Goal: Download file/media

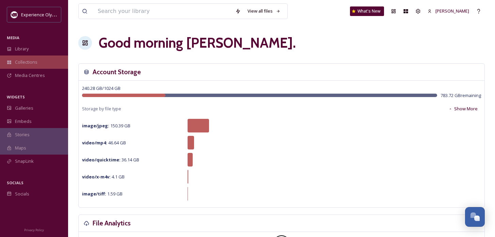
click at [31, 62] on span "Collections" at bounding box center [26, 62] width 22 height 6
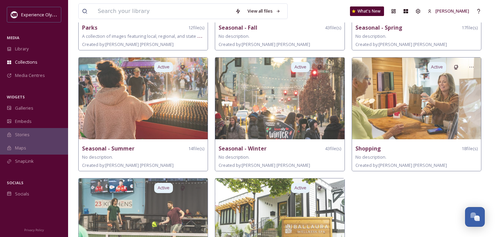
scroll to position [621, 0]
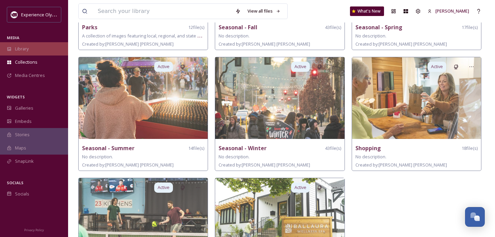
click at [26, 46] on span "Library" at bounding box center [22, 49] width 14 height 6
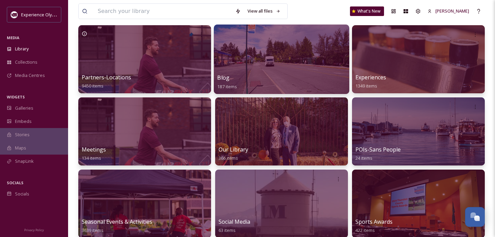
scroll to position [45, 0]
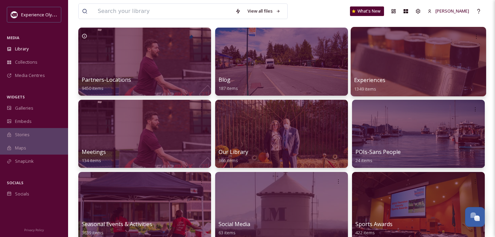
click at [361, 83] on span "Experiences" at bounding box center [369, 79] width 31 height 7
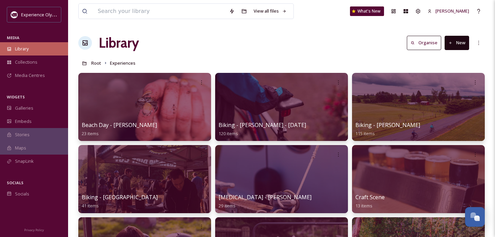
click at [30, 49] on div "Library" at bounding box center [34, 48] width 68 height 13
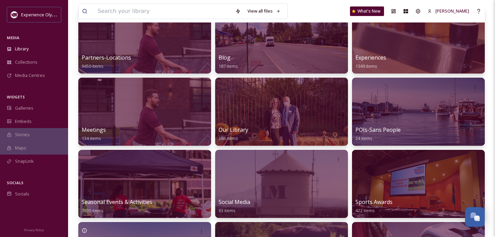
scroll to position [67, 0]
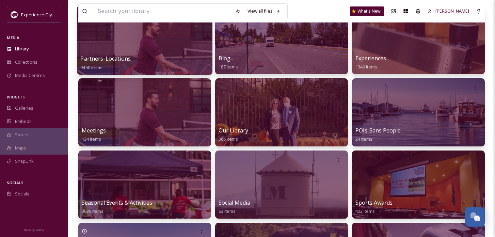
click at [126, 57] on span "Partners-Locations" at bounding box center [105, 58] width 50 height 7
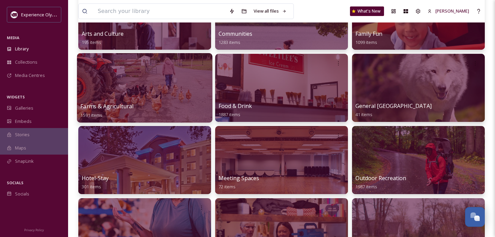
scroll to position [106, 0]
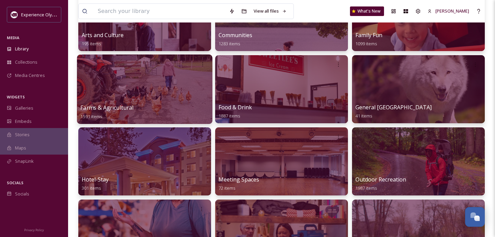
click at [125, 108] on span "Farms & Agricultural" at bounding box center [106, 107] width 53 height 7
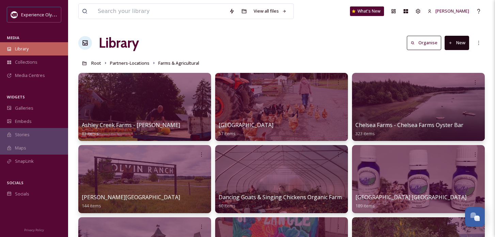
click at [27, 48] on span "Library" at bounding box center [22, 49] width 14 height 6
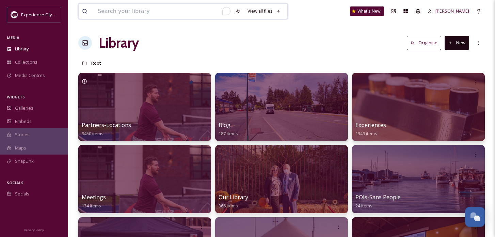
click at [114, 15] on input "To enrich screen reader interactions, please activate Accessibility in Grammarl…" at bounding box center [163, 11] width 138 height 15
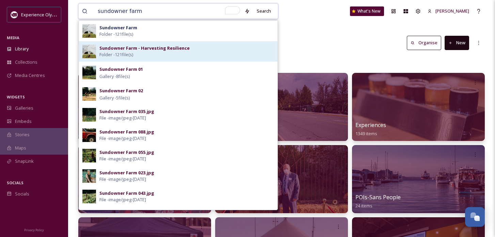
type input "sundowner farm"
click at [123, 54] on span "Folder - 121 file(s)" at bounding box center [116, 54] width 34 height 6
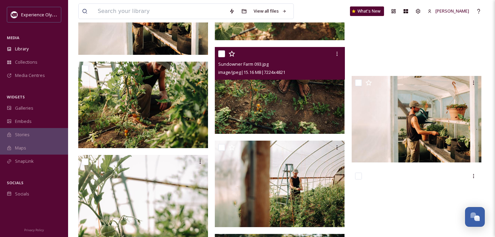
scroll to position [870, 0]
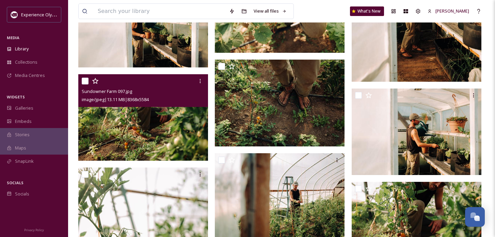
click at [189, 114] on img at bounding box center [143, 117] width 130 height 86
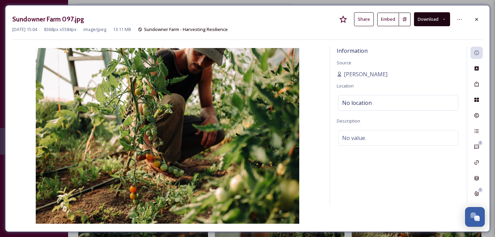
click at [431, 19] on button "Download" at bounding box center [432, 19] width 36 height 14
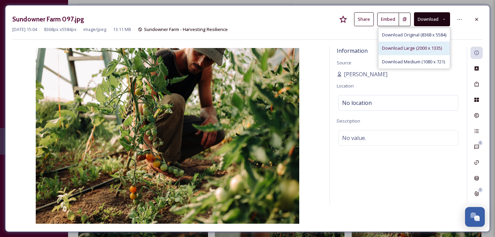
click at [424, 48] on span "Download Large (2000 x 1335)" at bounding box center [412, 48] width 60 height 6
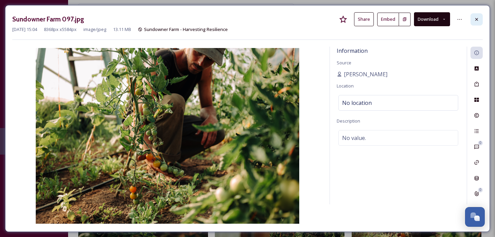
click at [476, 19] on icon at bounding box center [476, 19] width 3 height 3
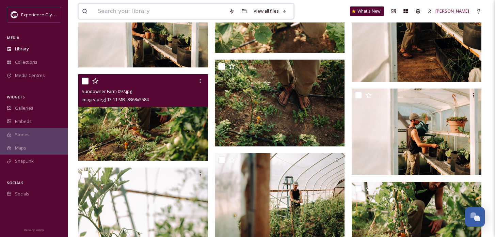
click at [161, 8] on input at bounding box center [159, 11] width 131 height 15
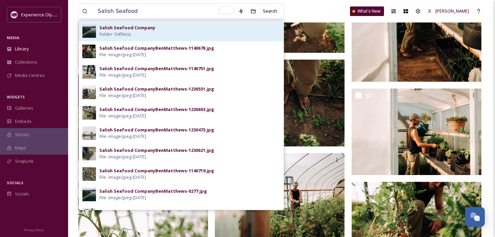
click at [160, 33] on div "Salish Seafood Company Folder - 54 file(s)" at bounding box center [189, 31] width 181 height 13
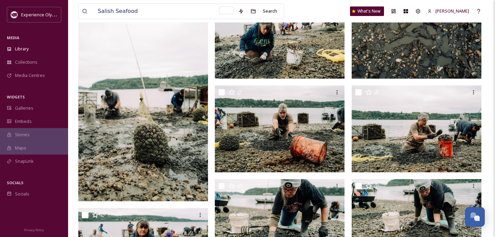
scroll to position [467, 0]
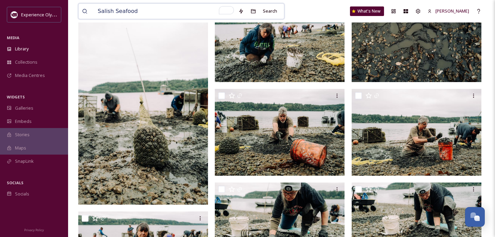
drag, startPoint x: 148, startPoint y: 12, endPoint x: 88, endPoint y: 7, distance: 60.5
click at [88, 7] on div "Salish Seafood" at bounding box center [158, 11] width 153 height 15
type input "v"
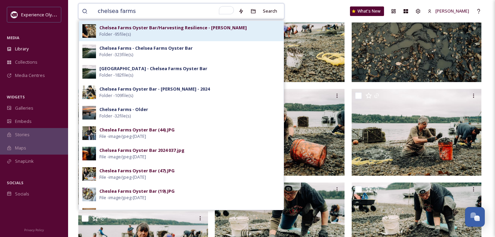
type input "chelsea farms"
click at [161, 32] on div "Chelsea Farms Oyster Bar/Harvesting Resilience - [PERSON_NAME] Folder - 95 file…" at bounding box center [189, 31] width 181 height 13
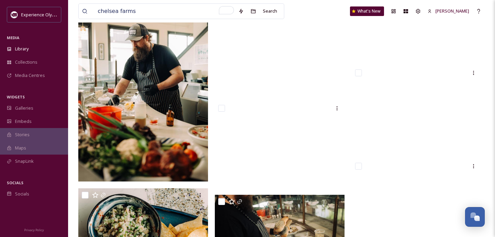
scroll to position [3331, 0]
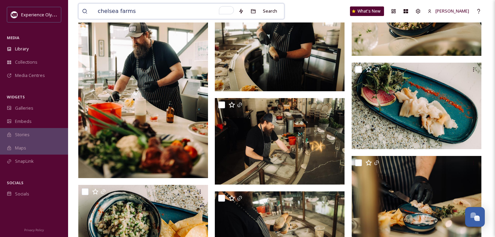
click at [145, 10] on input "chelsea farms" at bounding box center [164, 11] width 141 height 15
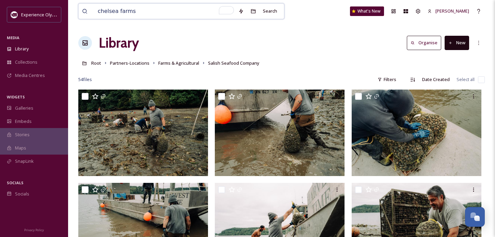
click at [138, 8] on input "chelsea farms" at bounding box center [164, 11] width 141 height 15
click at [269, 11] on div "Search" at bounding box center [269, 10] width 21 height 13
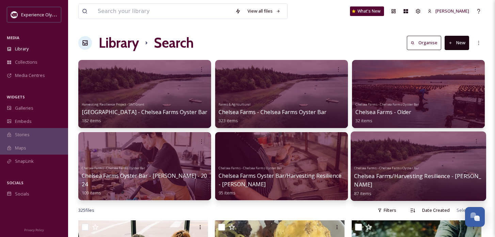
click at [396, 182] on div "Chelsea Farms - Chelsea Farms Oyster Bar Chelsea Farms/Harvesting Resilience - …" at bounding box center [418, 180] width 128 height 34
click at [389, 176] on span "Chelsea Farms/Harvesting Resilience - [PERSON_NAME]" at bounding box center [417, 180] width 127 height 16
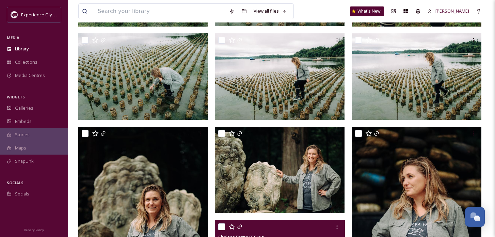
scroll to position [817, 0]
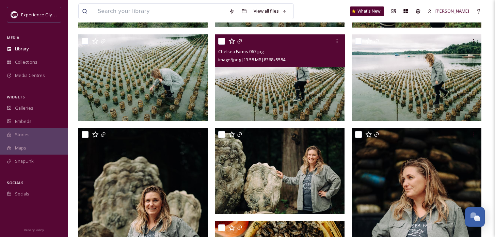
click at [273, 93] on img at bounding box center [280, 77] width 130 height 86
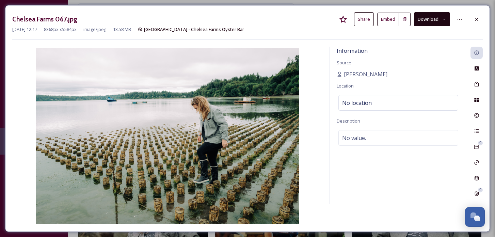
click at [441, 21] on button "Download" at bounding box center [432, 19] width 36 height 14
click at [478, 18] on icon at bounding box center [476, 19] width 5 height 5
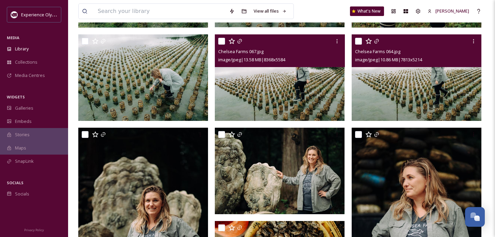
click at [432, 102] on img at bounding box center [417, 77] width 130 height 86
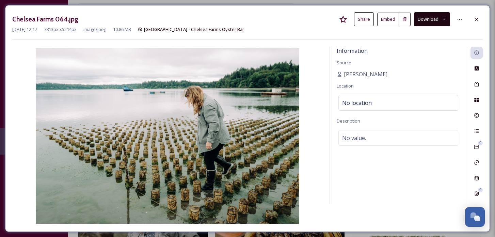
click at [445, 20] on icon at bounding box center [444, 19] width 4 height 4
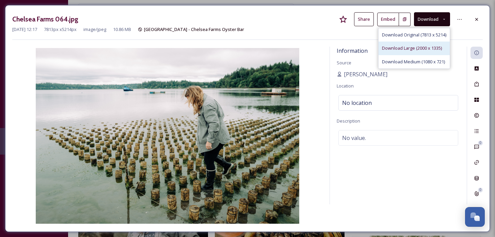
click at [424, 46] on span "Download Large (2000 x 1335)" at bounding box center [412, 48] width 60 height 6
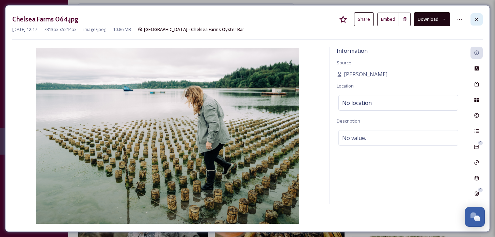
click at [477, 18] on icon at bounding box center [476, 19] width 5 height 5
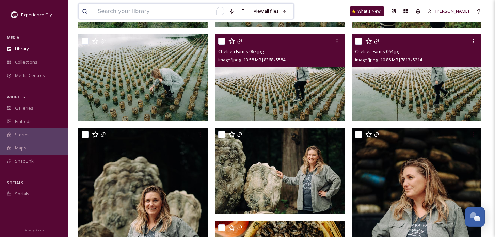
click at [149, 13] on input "To enrich screen reader interactions, please activate Accessibility in Grammarl…" at bounding box center [159, 11] width 131 height 15
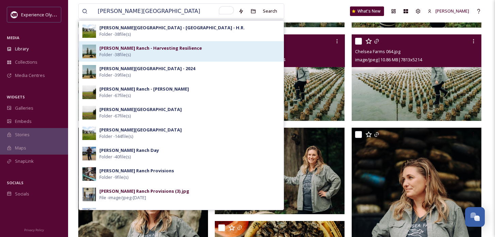
click at [167, 49] on strong "[PERSON_NAME] Ranch - Harvesting Resilience" at bounding box center [150, 48] width 102 height 6
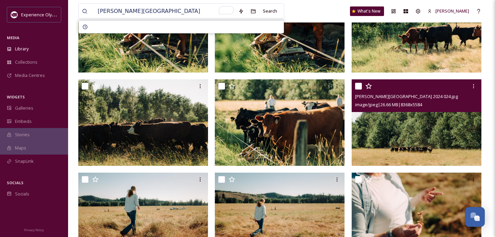
scroll to position [383, 0]
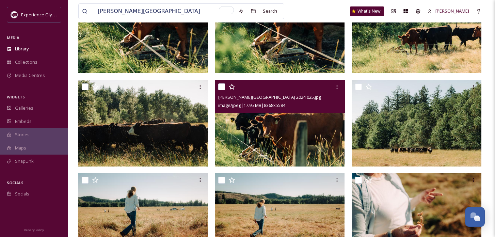
click at [328, 134] on img at bounding box center [280, 123] width 130 height 86
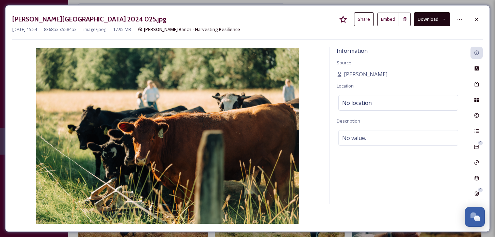
click at [434, 17] on button "Download" at bounding box center [432, 19] width 36 height 14
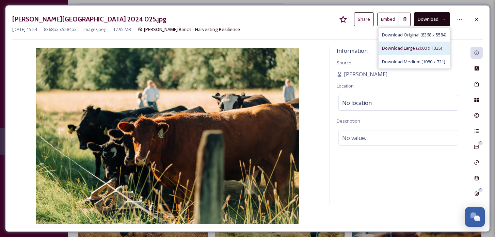
click at [421, 47] on span "Download Large (2000 x 1335)" at bounding box center [412, 48] width 60 height 6
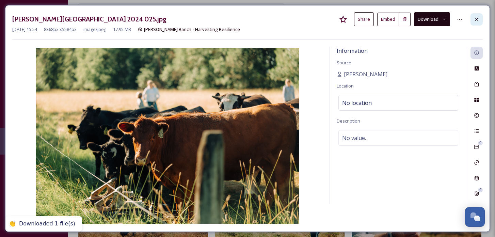
click at [479, 17] on icon at bounding box center [476, 19] width 5 height 5
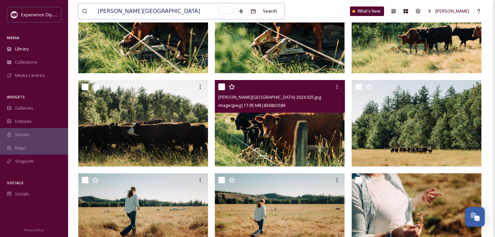
click at [147, 10] on input "[PERSON_NAME][GEOGRAPHIC_DATA]" at bounding box center [164, 11] width 141 height 15
drag, startPoint x: 145, startPoint y: 11, endPoint x: 96, endPoint y: 9, distance: 49.0
click at [96, 9] on input "[PERSON_NAME][GEOGRAPHIC_DATA]" at bounding box center [164, 11] width 141 height 15
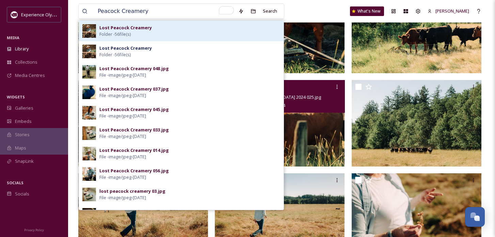
click at [126, 33] on span "Folder - 56 file(s)" at bounding box center [114, 34] width 31 height 6
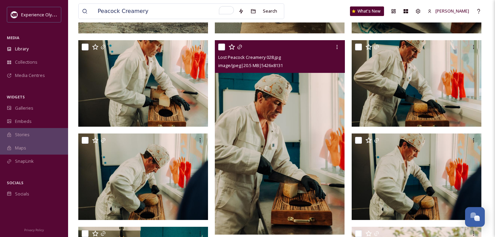
scroll to position [1425, 0]
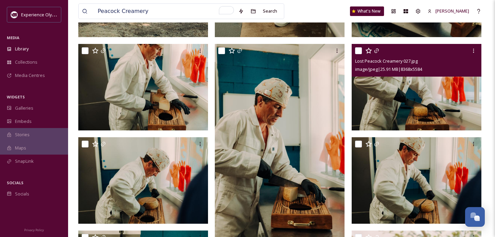
click at [379, 94] on img at bounding box center [417, 87] width 130 height 86
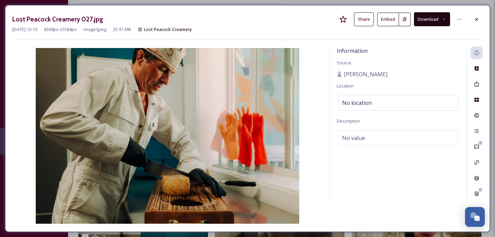
click at [440, 19] on button "Download" at bounding box center [432, 19] width 36 height 14
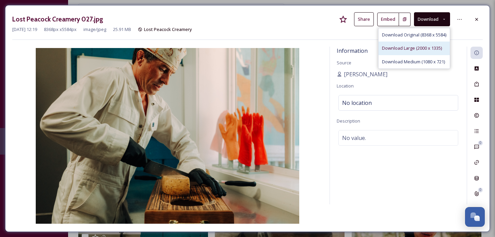
click at [422, 46] on span "Download Large (2000 x 1335)" at bounding box center [412, 48] width 60 height 6
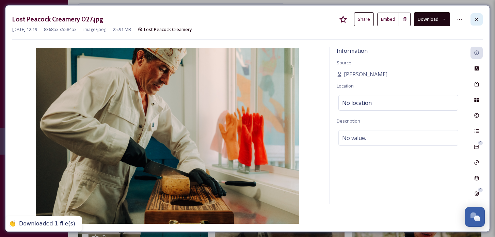
click at [478, 19] on icon at bounding box center [476, 19] width 5 height 5
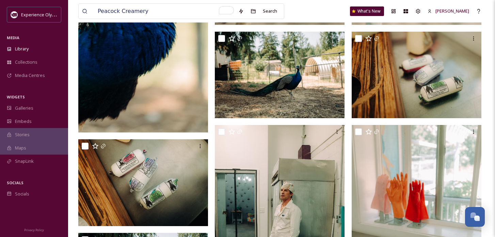
scroll to position [1112, 0]
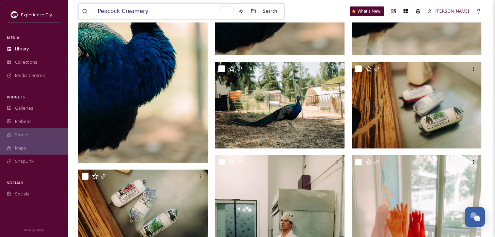
drag, startPoint x: 154, startPoint y: 11, endPoint x: 96, endPoint y: 6, distance: 57.7
click at [97, 6] on input "Peacock Creamery" at bounding box center [164, 11] width 141 height 15
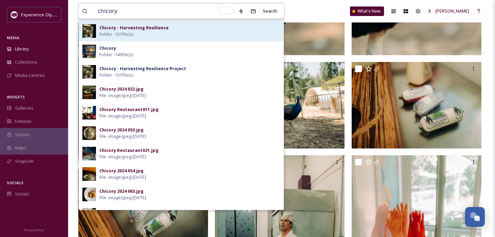
type input "chicory"
click at [130, 34] on span "Folder - 101 file(s)" at bounding box center [116, 34] width 34 height 6
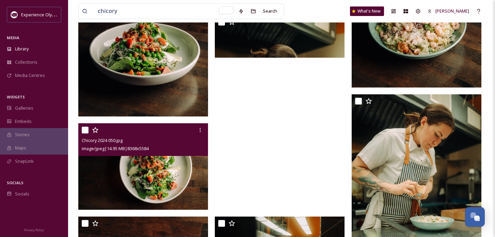
scroll to position [2415, 0]
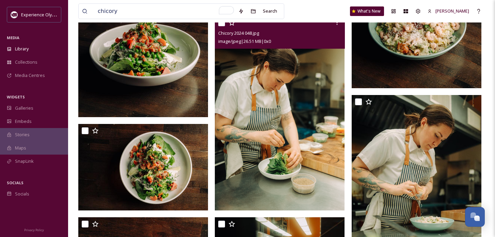
click at [252, 122] on img at bounding box center [280, 113] width 130 height 194
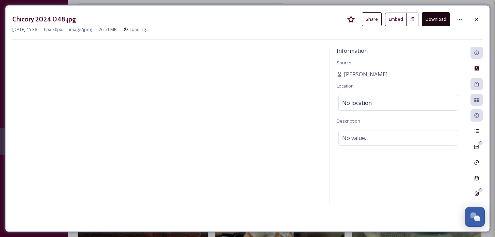
click at [430, 17] on button "Download" at bounding box center [436, 19] width 28 height 14
click at [477, 21] on icon at bounding box center [476, 19] width 5 height 5
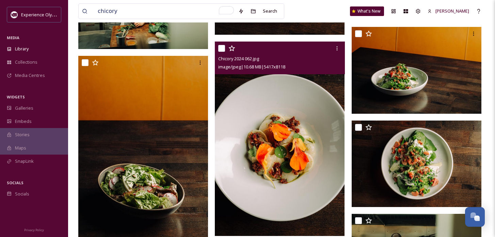
scroll to position [1804, 0]
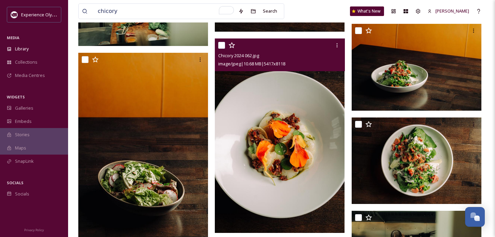
click at [305, 123] on img at bounding box center [280, 135] width 130 height 194
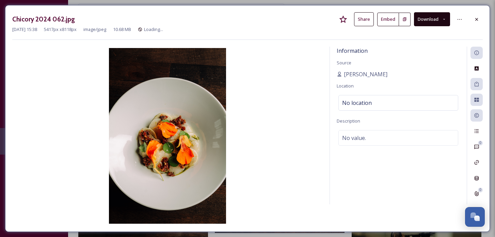
click at [427, 22] on button "Download" at bounding box center [432, 19] width 36 height 14
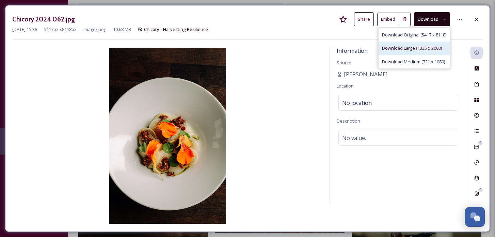
click at [412, 50] on span "Download Large (1335 x 2000)" at bounding box center [412, 48] width 60 height 6
